Goal: Information Seeking & Learning: Find specific page/section

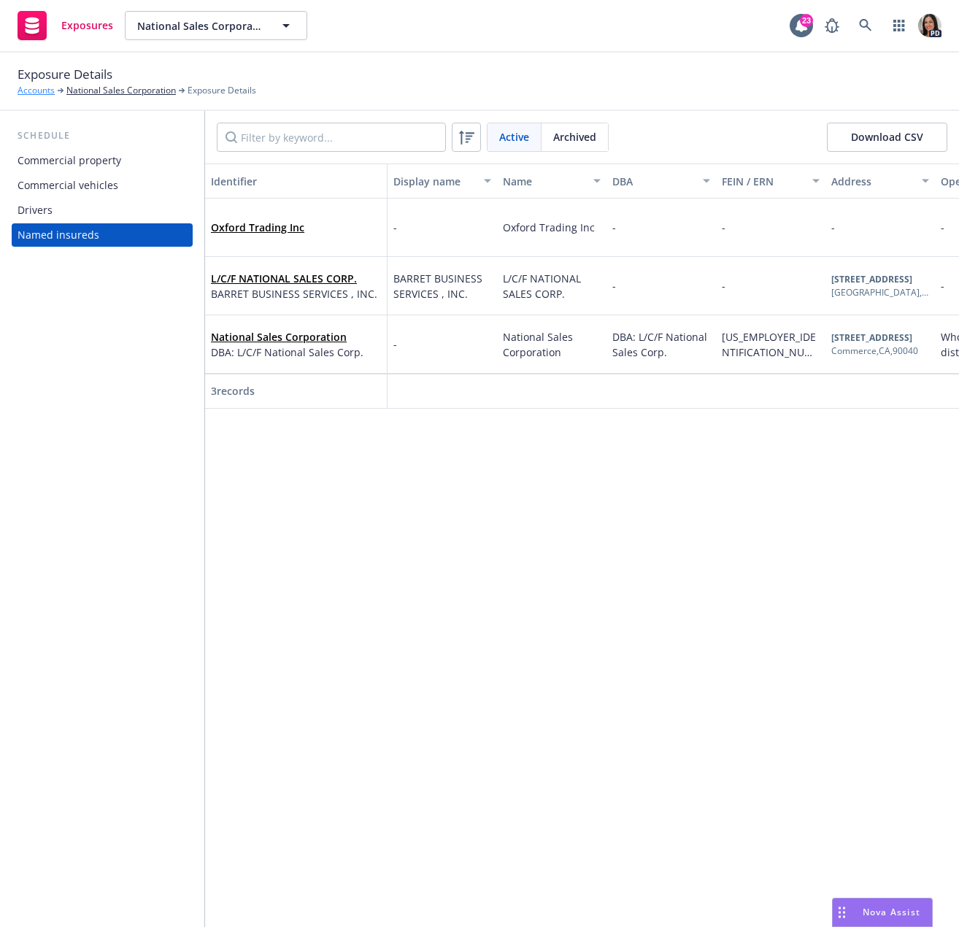
click at [34, 89] on link "Accounts" at bounding box center [36, 90] width 37 height 13
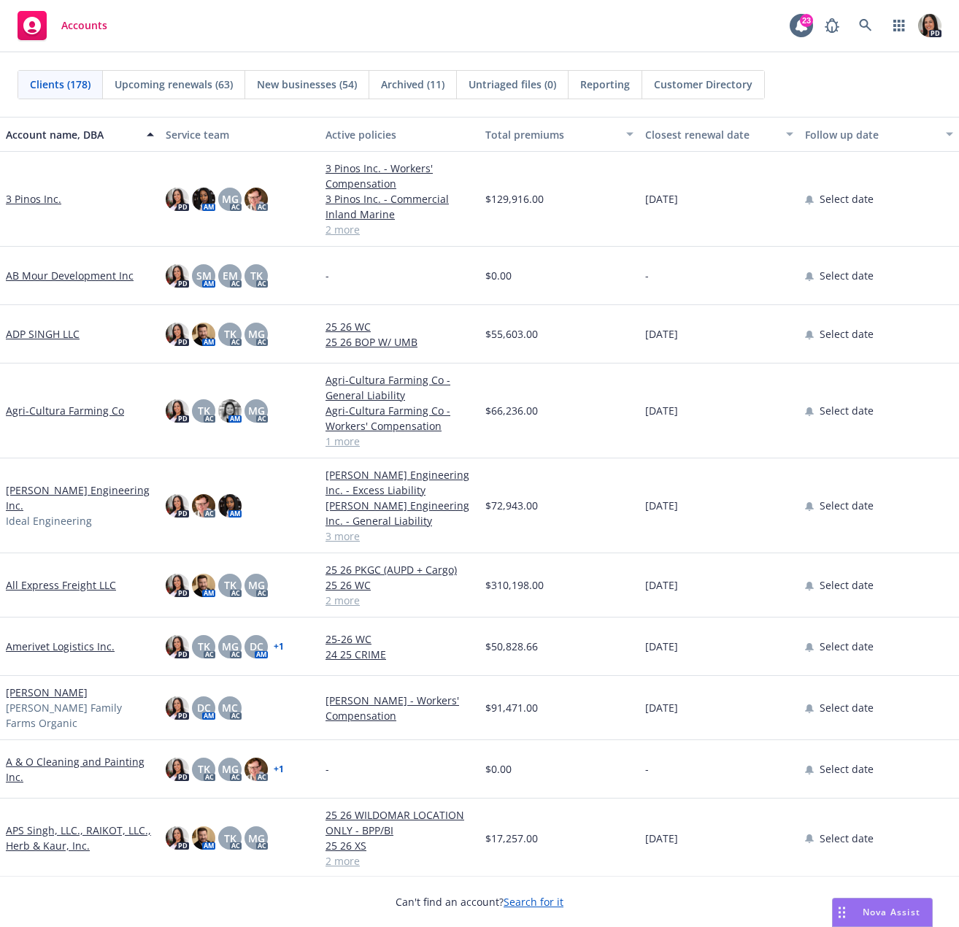
click at [264, 12] on div "Accounts 23 PD" at bounding box center [479, 26] width 959 height 53
click at [863, 31] on icon at bounding box center [865, 25] width 13 height 13
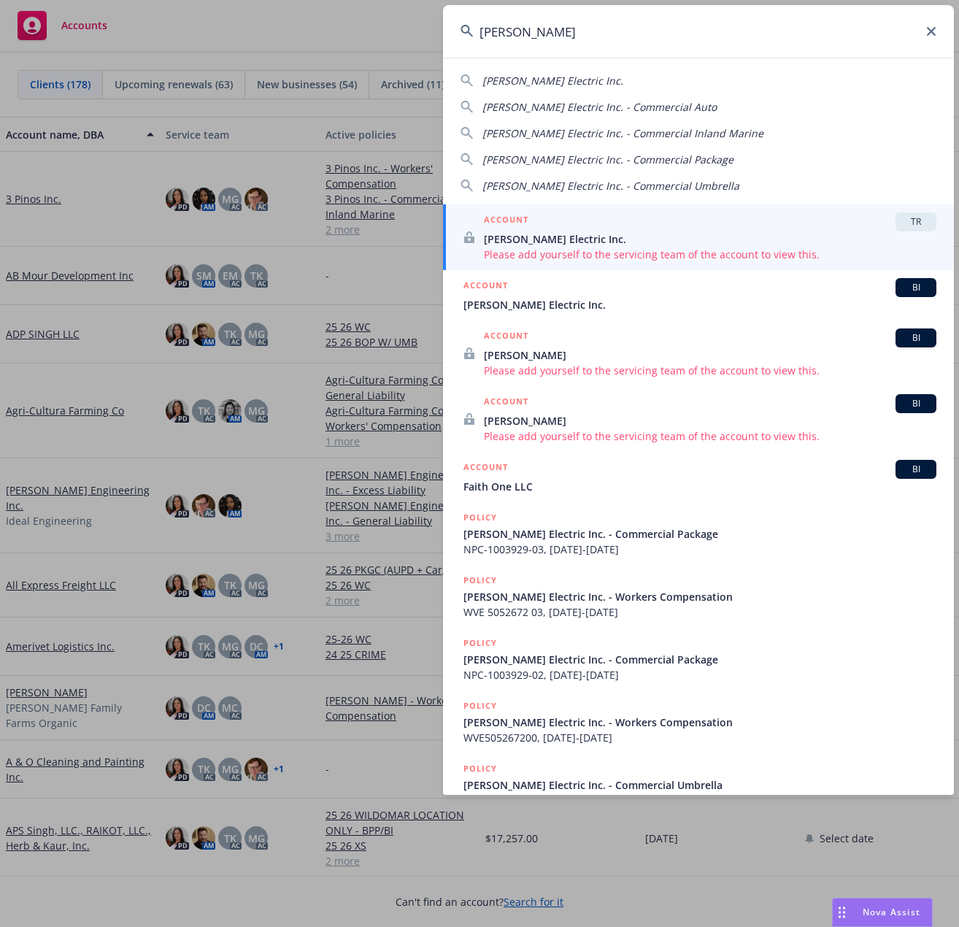
type input "barden"
click at [538, 237] on span "Barden Electric Inc." at bounding box center [710, 238] width 453 height 15
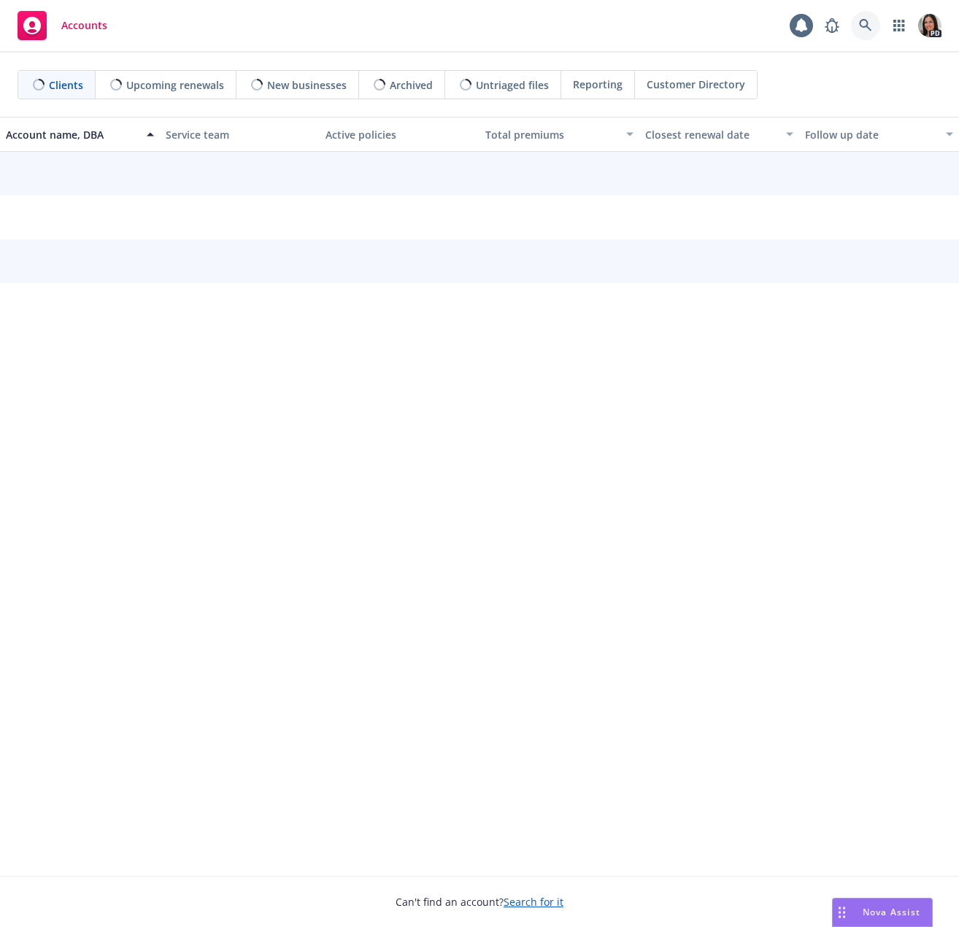
click at [869, 20] on icon at bounding box center [865, 25] width 13 height 13
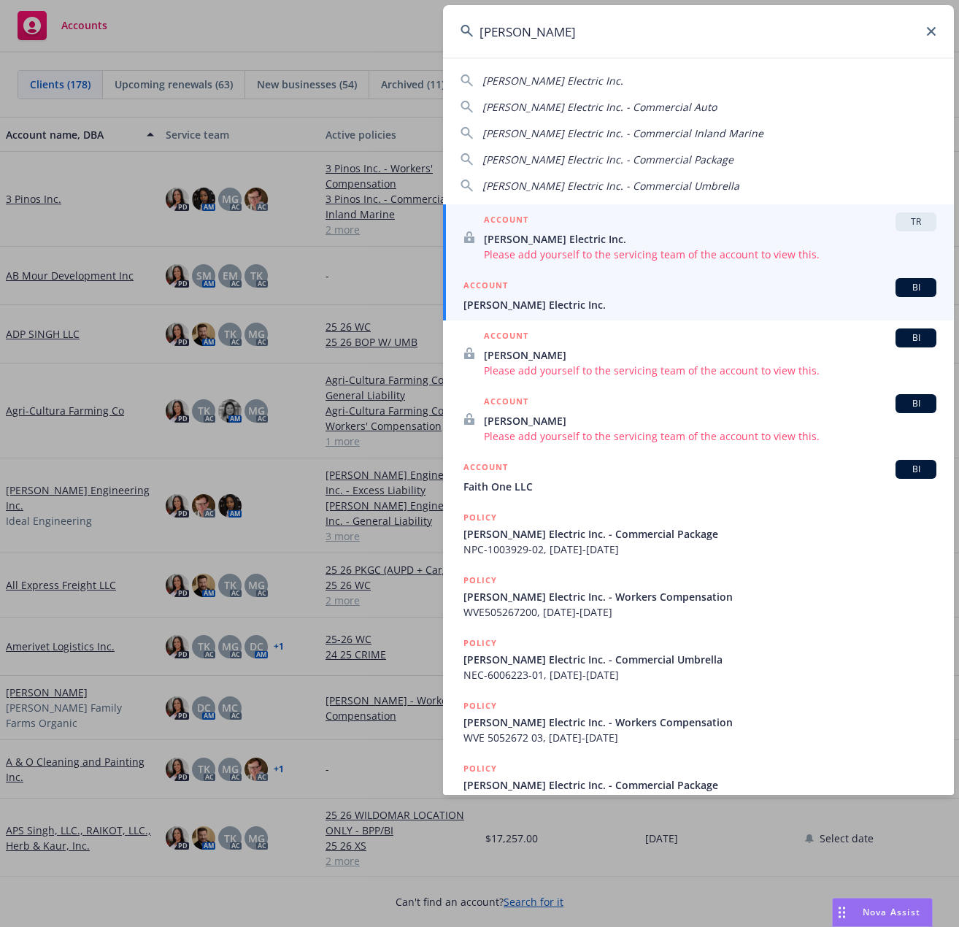
type input "barden"
click at [631, 307] on span "Barden Electric Inc." at bounding box center [699, 304] width 473 height 15
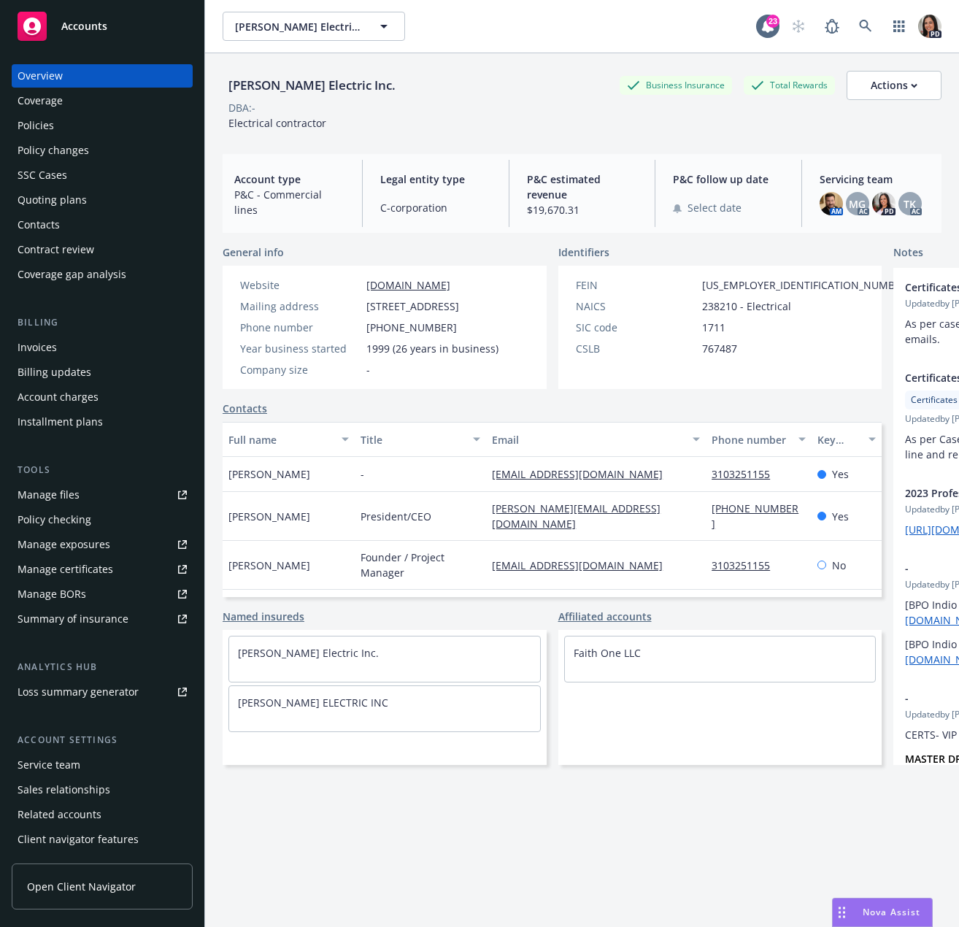
click at [82, 123] on div "Policies" at bounding box center [102, 125] width 169 height 23
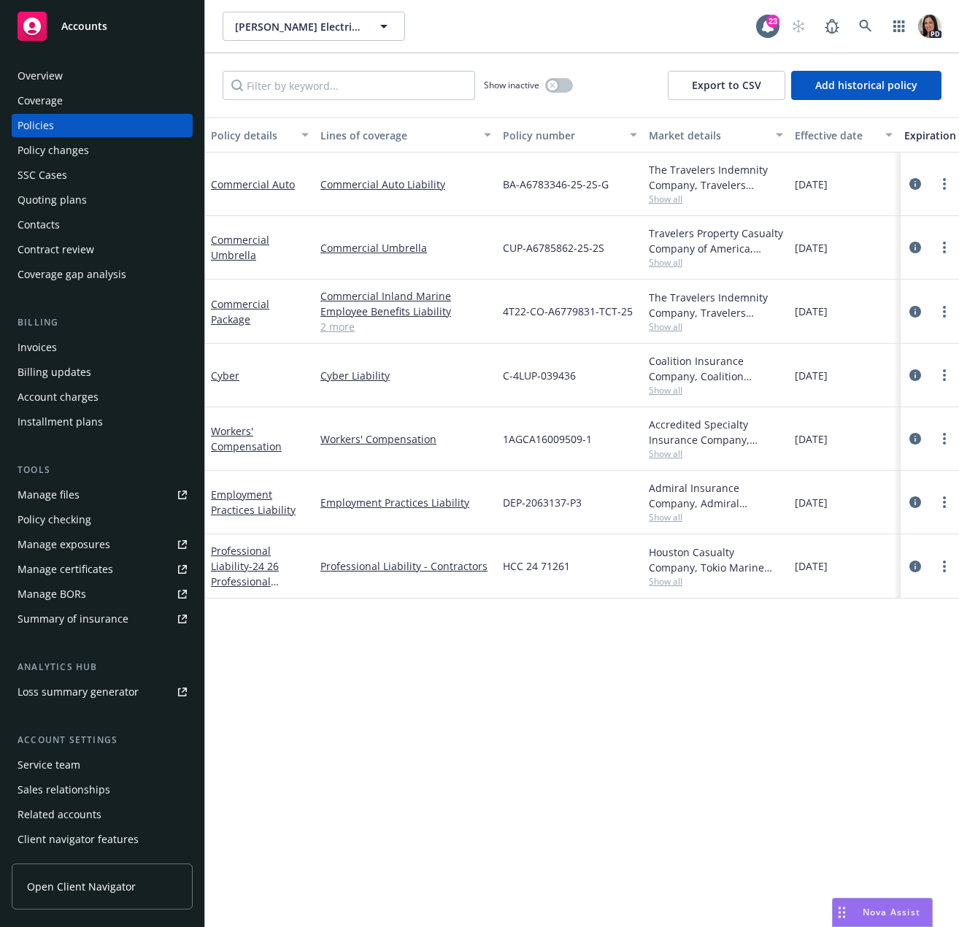
click at [74, 507] on div "Manage files Policy checking Manage exposures Manage certificates Manage BORs S…" at bounding box center [102, 556] width 181 height 147
click at [77, 500] on div "Manage files" at bounding box center [49, 494] width 62 height 23
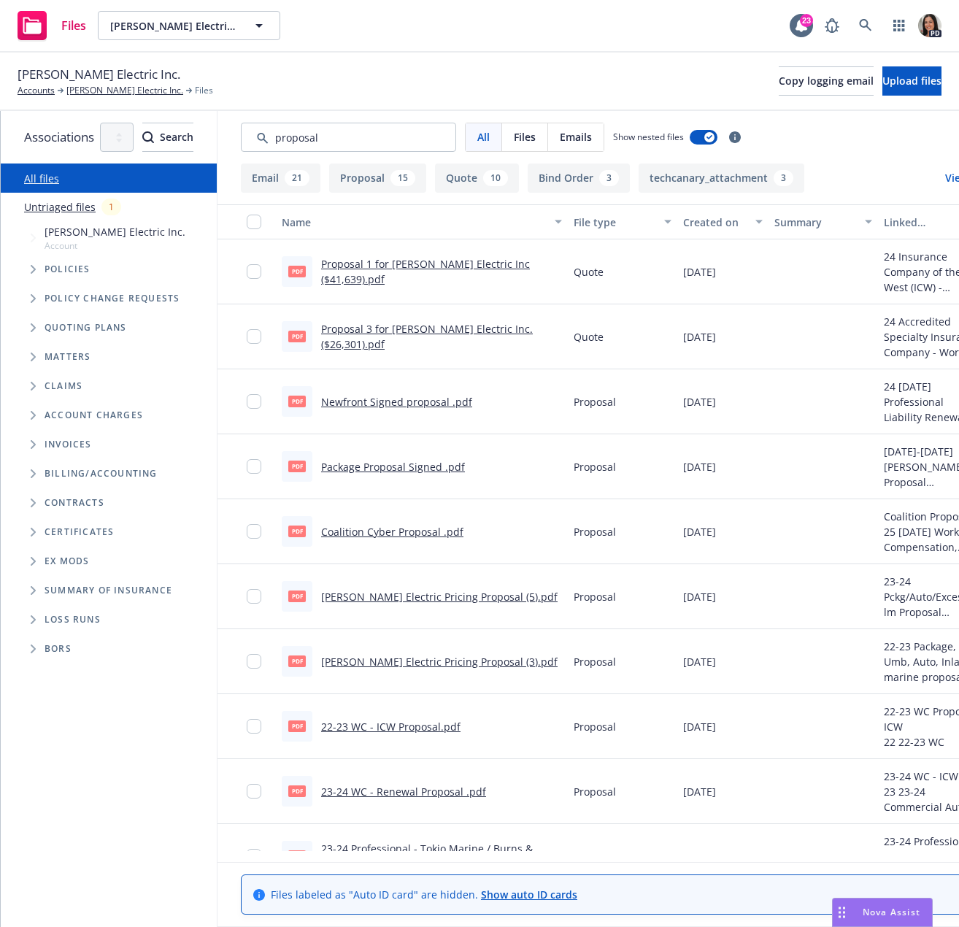
type input "proposal"
click at [450, 399] on link "Newfront Signed proposal .pdf" at bounding box center [396, 402] width 151 height 14
click at [465, 463] on link "Package Proposal Signed .pdf" at bounding box center [393, 467] width 144 height 14
click at [44, 90] on link "Accounts" at bounding box center [36, 90] width 37 height 13
